Goal: Task Accomplishment & Management: Complete application form

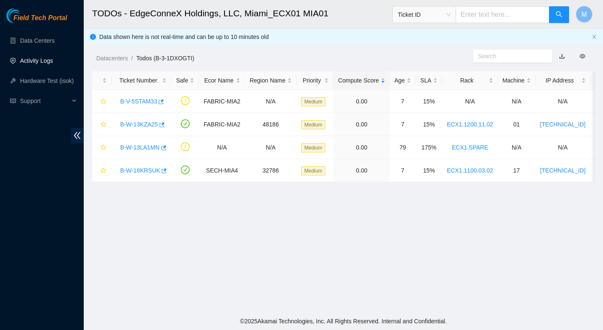
click at [49, 64] on link "Activity Logs" at bounding box center [36, 60] width 33 height 7
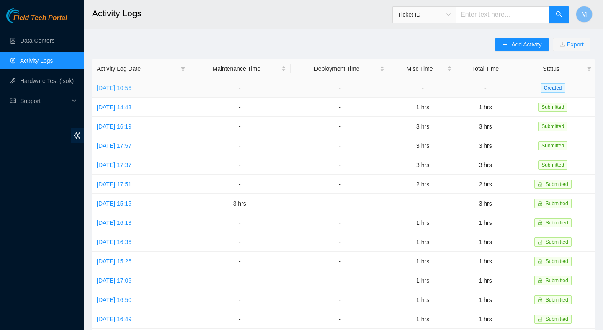
click at [131, 88] on link "Fri, 10 Oct 2025 10:56" at bounding box center [114, 88] width 35 height 7
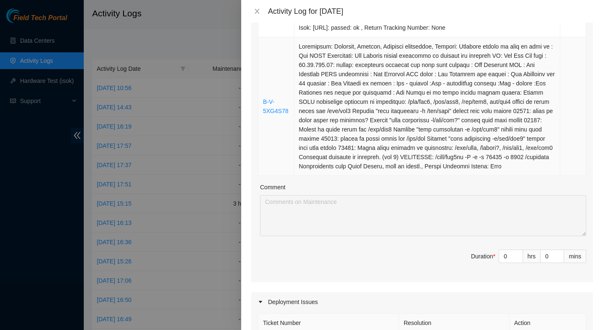
scroll to position [359, 0]
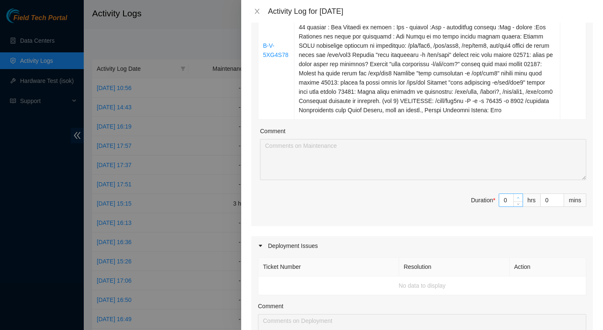
type input "1"
click at [518, 199] on icon "up" at bounding box center [518, 197] width 3 height 3
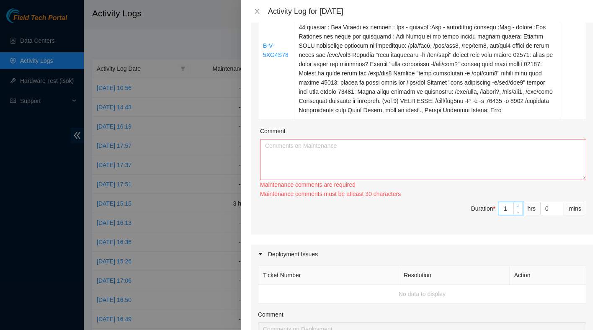
type input "2"
click at [518, 208] on icon "up" at bounding box center [518, 206] width 3 height 3
type input "3"
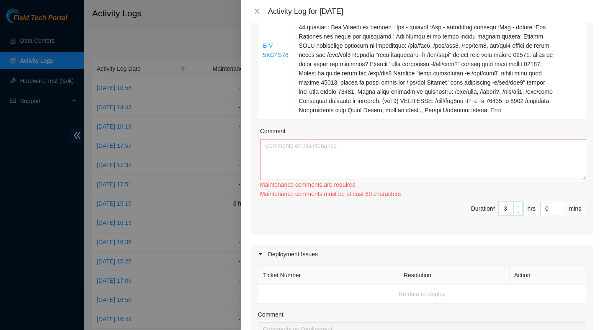
click at [517, 209] on span "up" at bounding box center [518, 206] width 5 height 5
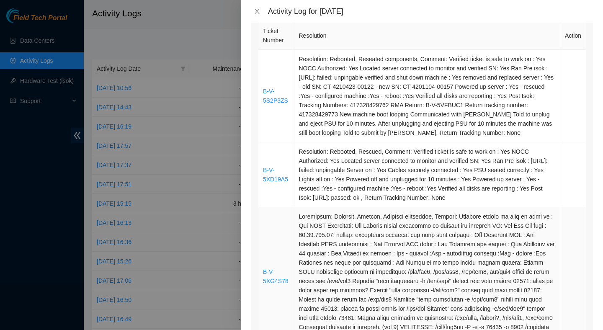
scroll to position [130, 0]
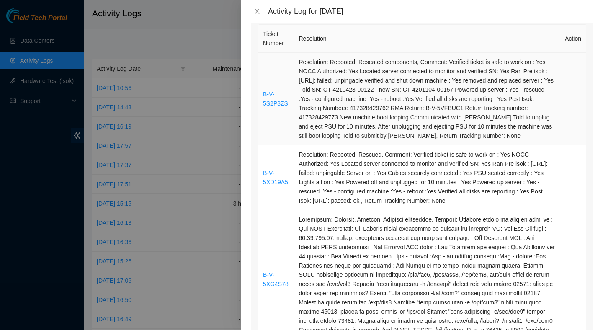
click at [430, 121] on td "Resolution: Rebooted, Reseated components, Comment: Verified ticket is safe to …" at bounding box center [427, 99] width 266 height 93
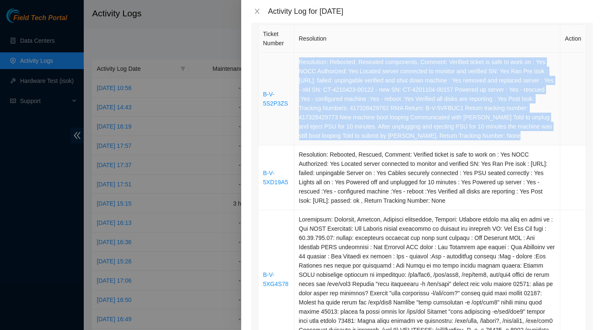
click at [430, 121] on td "Resolution: Rebooted, Reseated components, Comment: Verified ticket is safe to …" at bounding box center [427, 99] width 266 height 93
copy td "Resolution: Rebooted, Reseated components, Comment: Verified ticket is safe to …"
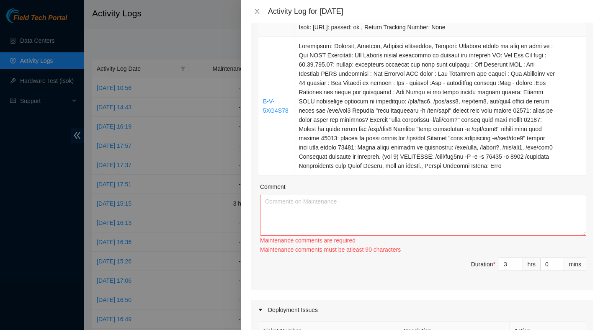
scroll to position [313, 0]
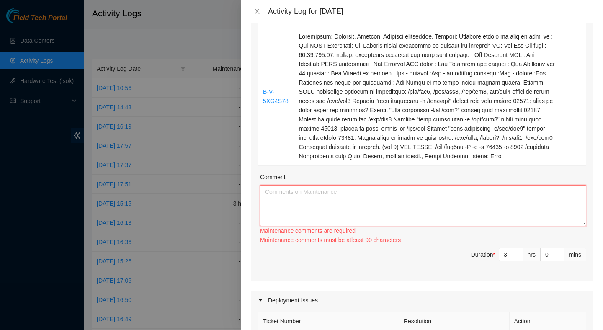
click at [362, 217] on textarea "Comment" at bounding box center [423, 205] width 326 height 41
paste textarea "Resolution: Rebooted, Reseated components, Comment: Verified ticket is safe to …"
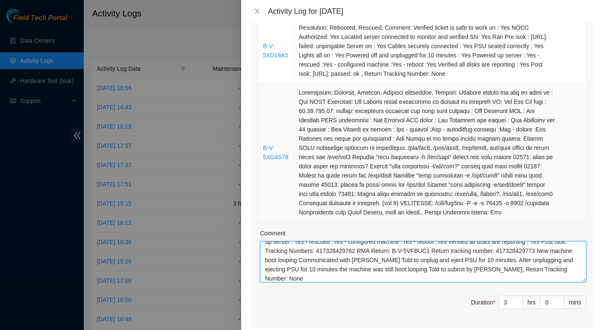
scroll to position [247, 0]
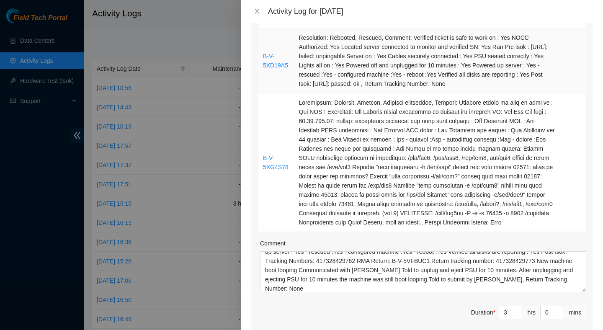
click at [408, 87] on td "Resolution: Rebooted, Rescued, Comment: Verified ticket is safe to work on : Ye…" at bounding box center [427, 60] width 266 height 65
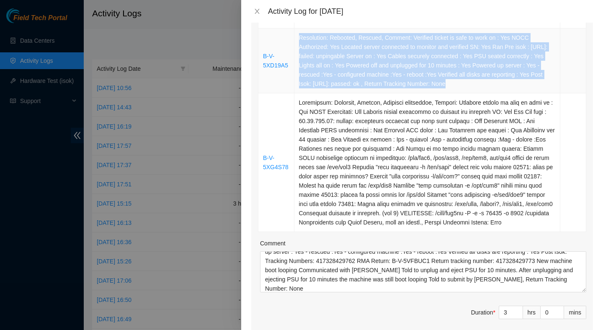
click at [408, 87] on td "Resolution: Rebooted, Rescued, Comment: Verified ticket is safe to work on : Ye…" at bounding box center [427, 60] width 266 height 65
copy td "Resolution: Rebooted, Rescued, Comment: Verified ticket is safe to work on : Ye…"
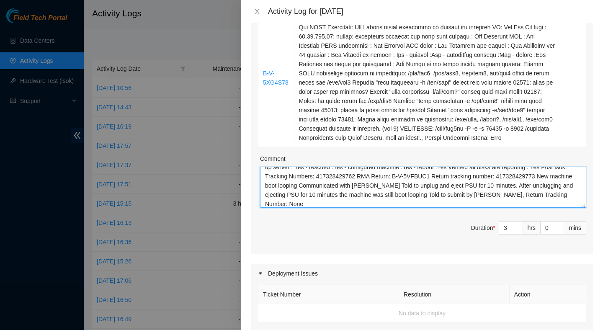
click at [408, 208] on textarea "Resolution: Rebooted, Reseated components, Comment: Verified ticket is safe to …" at bounding box center [423, 187] width 326 height 41
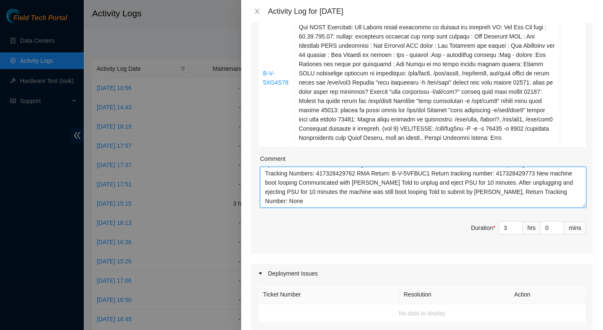
paste textarea "Resolution: Rebooted, Rescued, Comment: Verified ticket is safe to work on : Ye…"
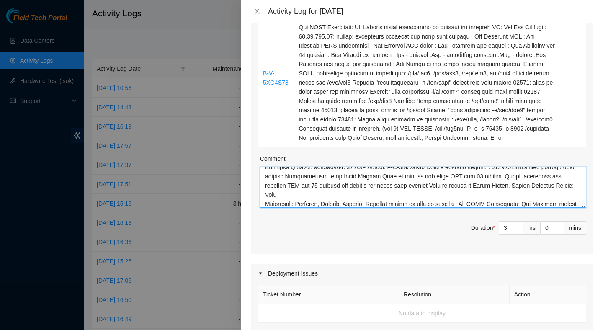
scroll to position [80, 0]
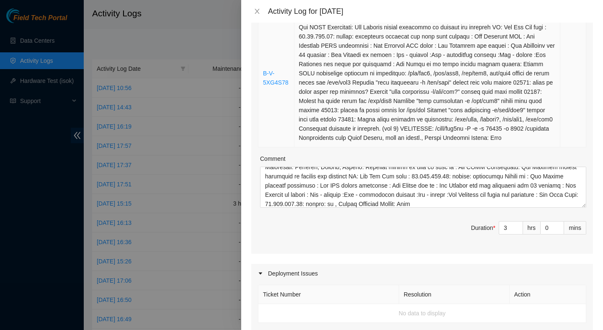
click at [450, 118] on td at bounding box center [427, 78] width 266 height 139
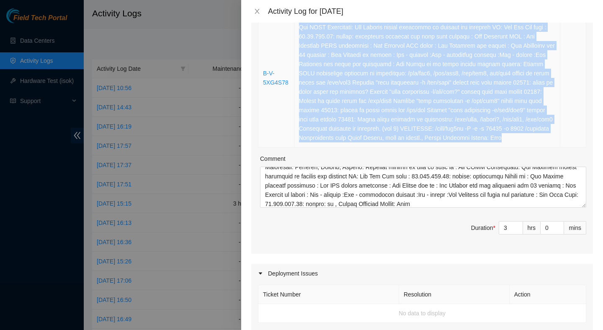
click at [450, 118] on td at bounding box center [427, 78] width 266 height 139
copy td "Resolution: Rebooted, Rescued, Reseated components, Comment: Verified ticket is…"
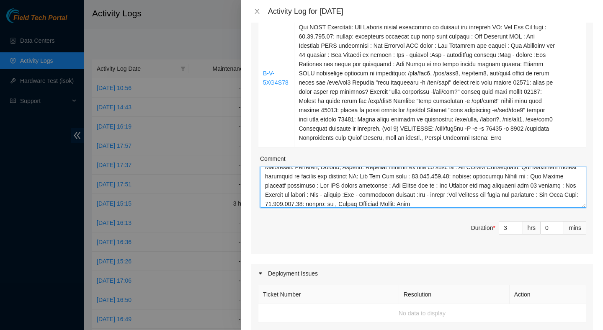
click at [529, 208] on textarea "Comment" at bounding box center [423, 187] width 326 height 41
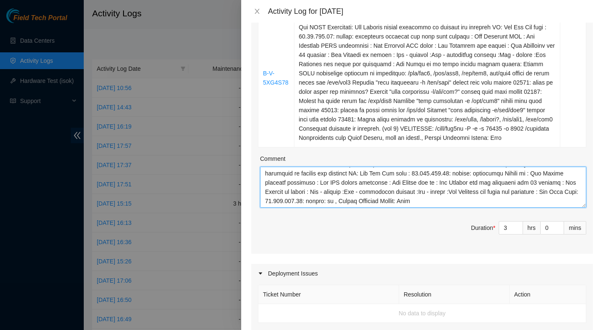
paste textarea "Resolution: Rebooted, Rescued, Reseated components, Comment: Verified ticket is…"
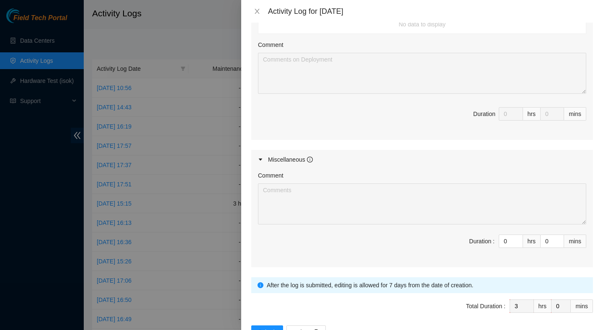
scroll to position [676, 0]
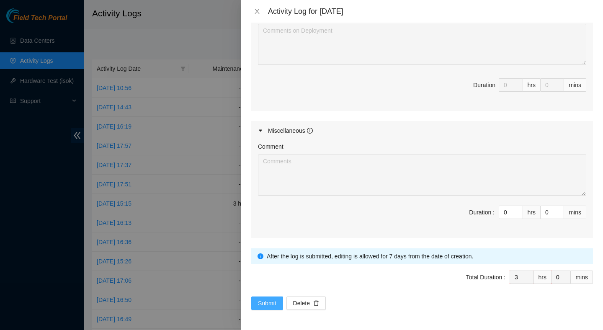
type textarea "Resolution: Rebooted, Reseated components, Comment: Verified ticket is safe to …"
click at [266, 299] on span "Submit" at bounding box center [267, 302] width 18 height 9
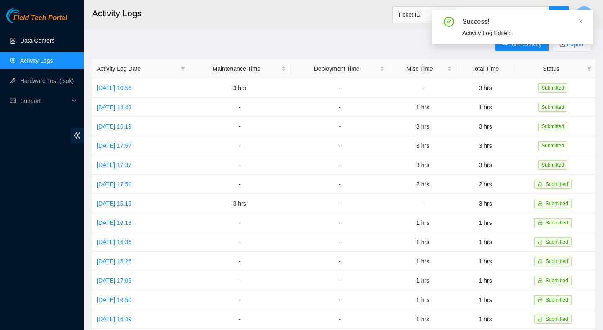
click at [50, 41] on link "Data Centers" at bounding box center [37, 40] width 34 height 7
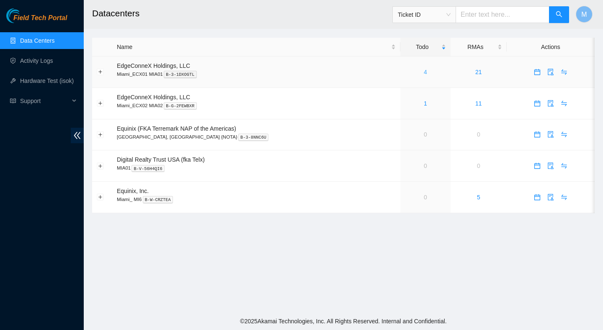
click at [424, 70] on link "4" at bounding box center [425, 72] width 3 height 7
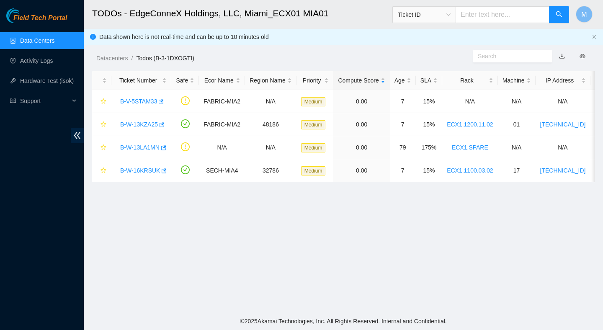
click at [351, 23] on h2 "TODOs - EdgeConneX Holdings, LLC, Miami_ECX01 MIA01" at bounding box center [297, 13] width 410 height 27
